Goal: Find specific page/section: Find specific page/section

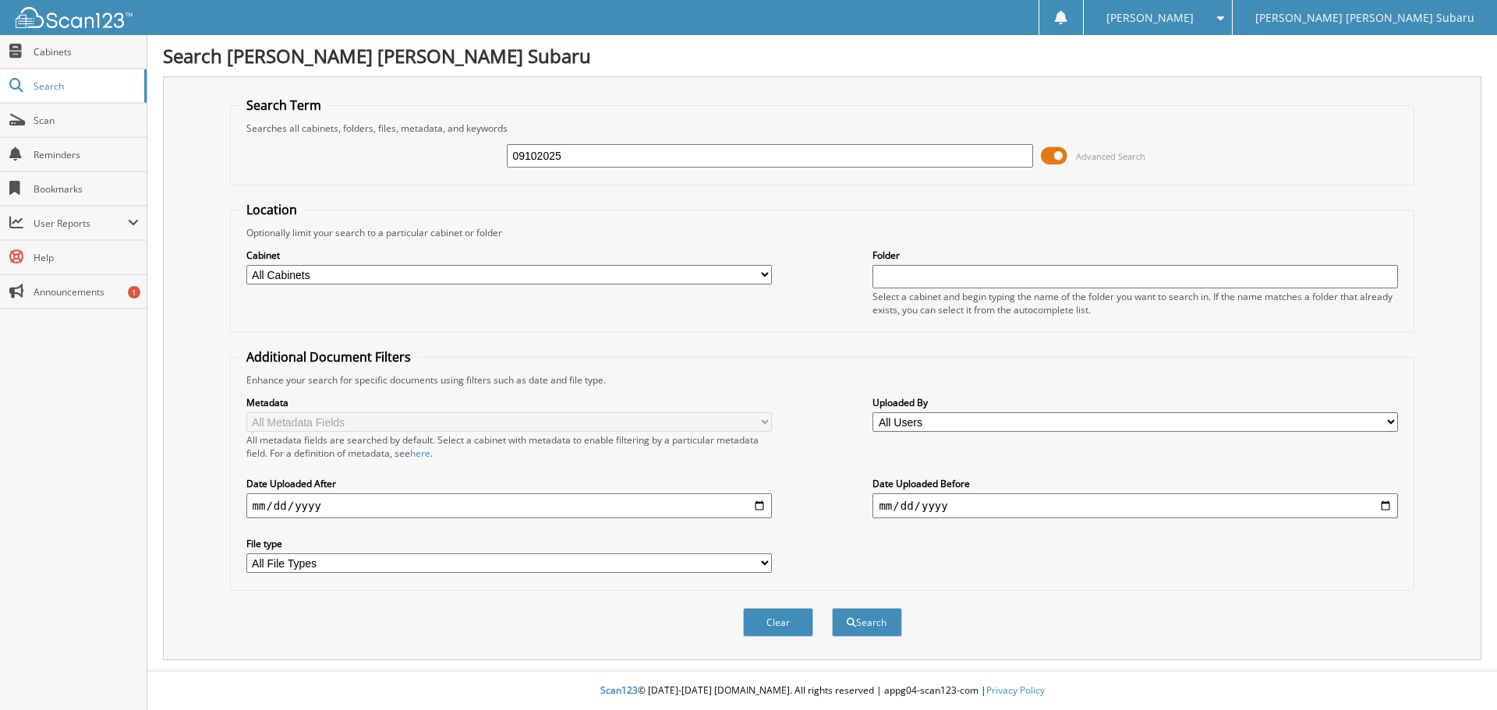
type input "09102025"
click at [832, 608] on button "Search" at bounding box center [867, 622] width 70 height 29
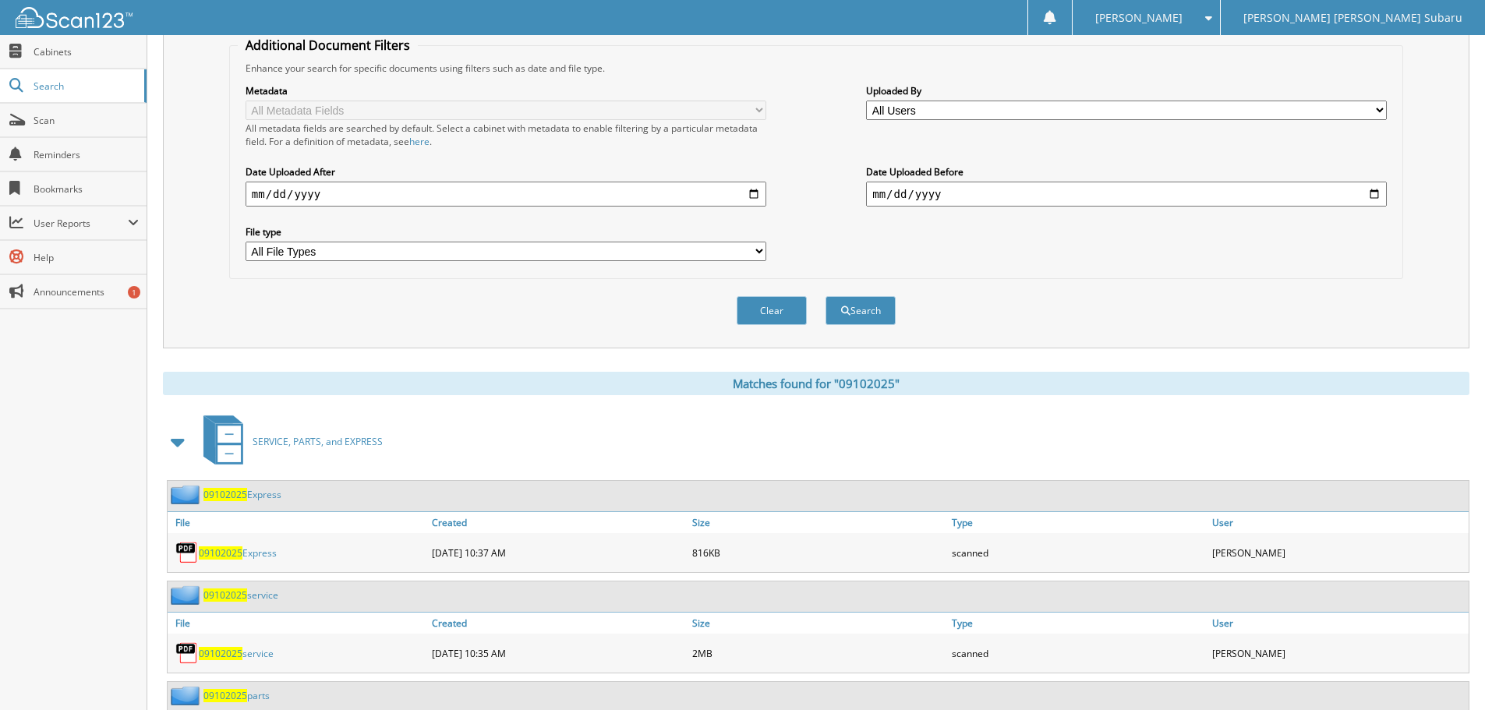
scroll to position [524, 0]
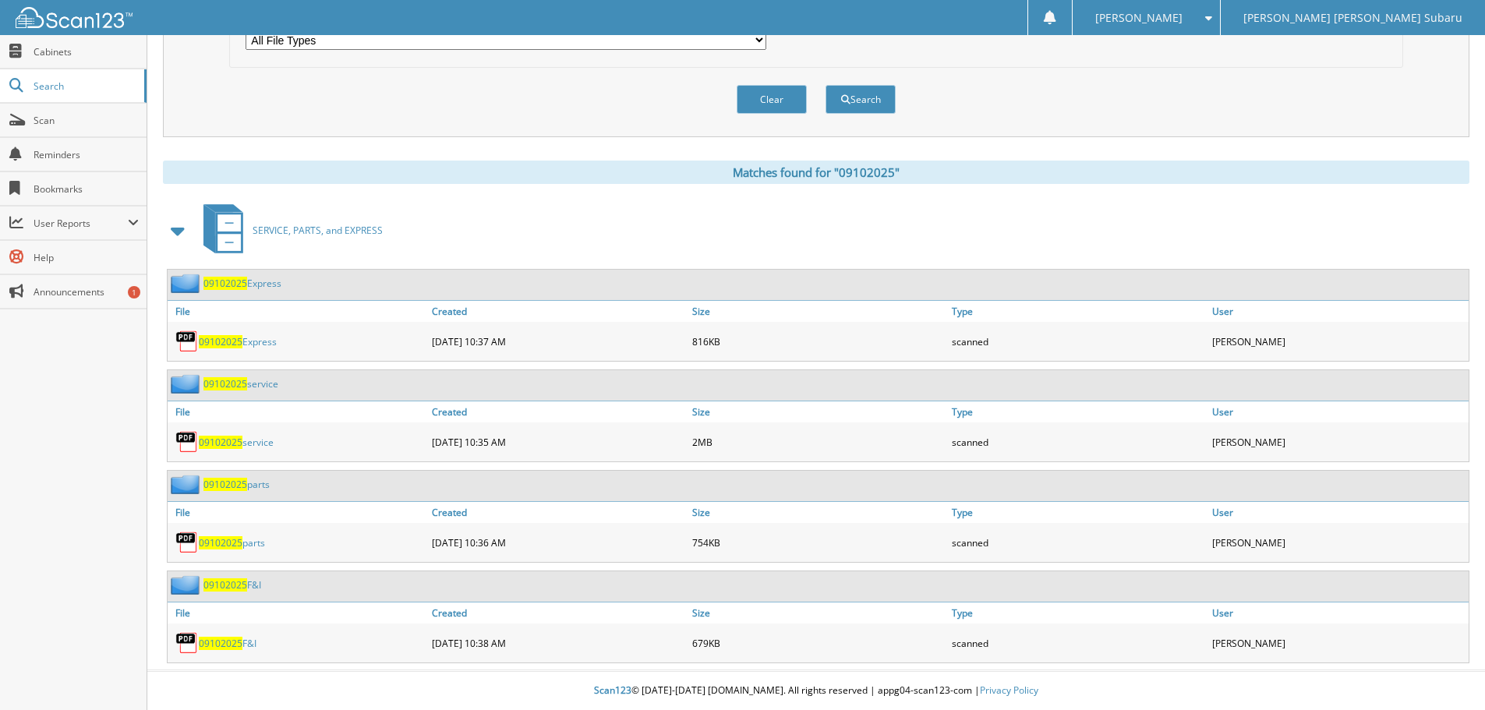
click at [258, 482] on link "09102025 parts" at bounding box center [236, 484] width 66 height 13
